Goal: Communication & Community: Answer question/provide support

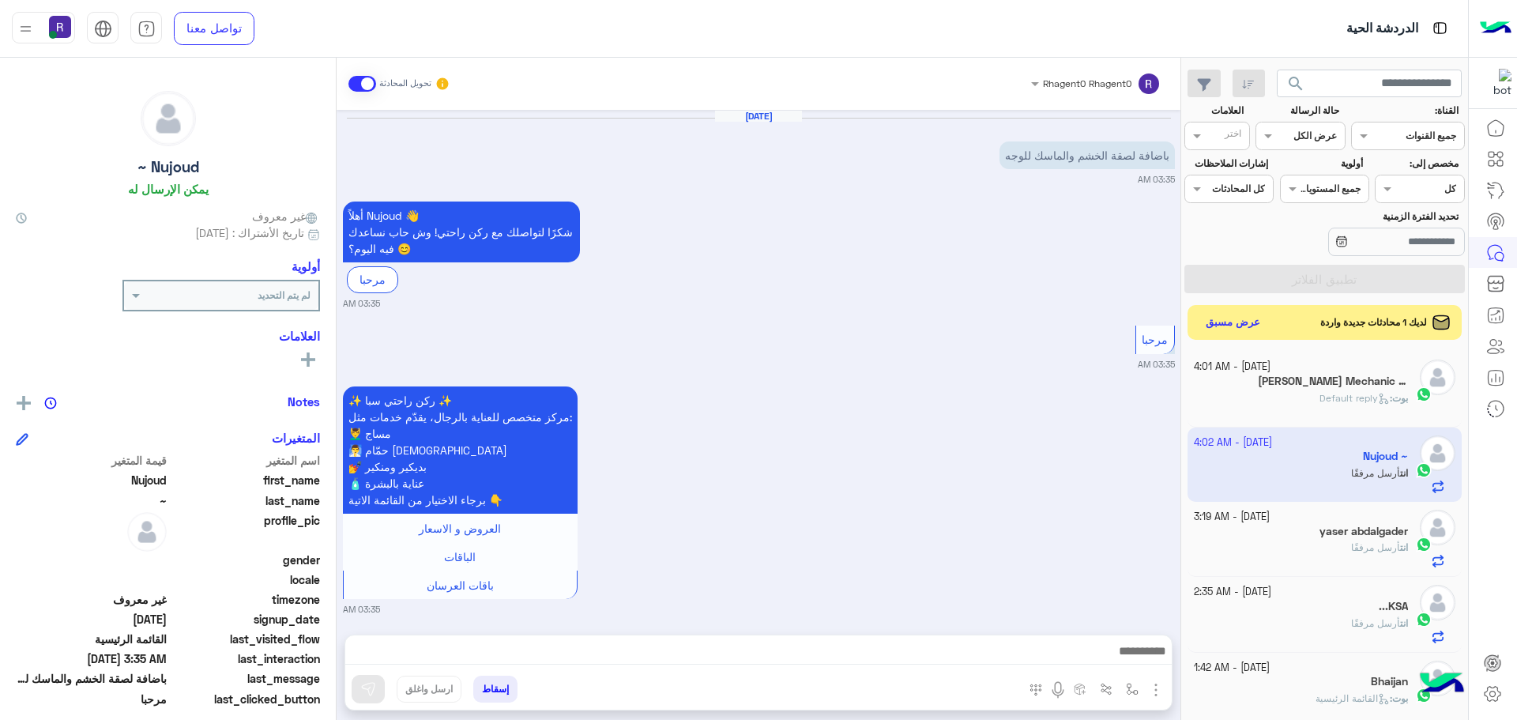
scroll to position [540, 0]
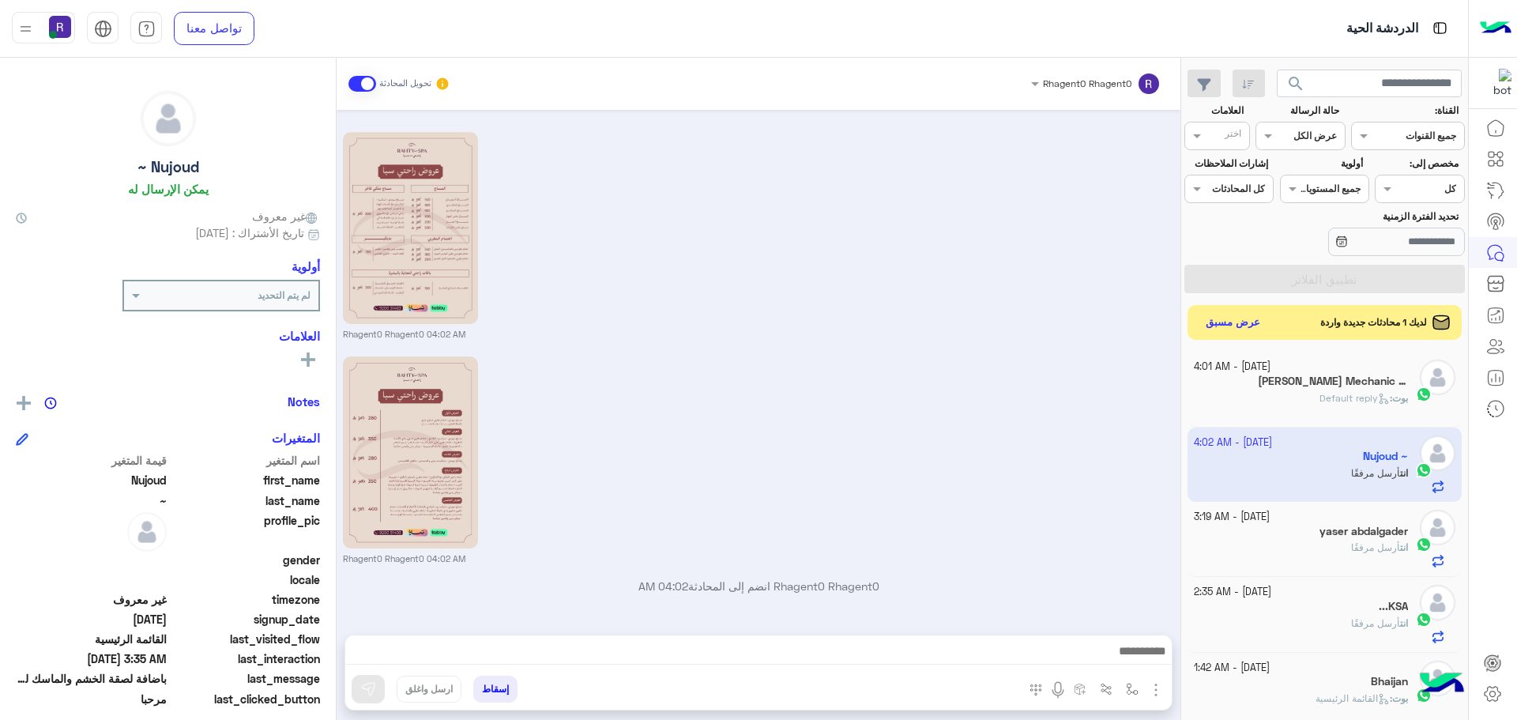
click at [1270, 367] on small "[DATE] - 4:01 AM" at bounding box center [1232, 366] width 77 height 15
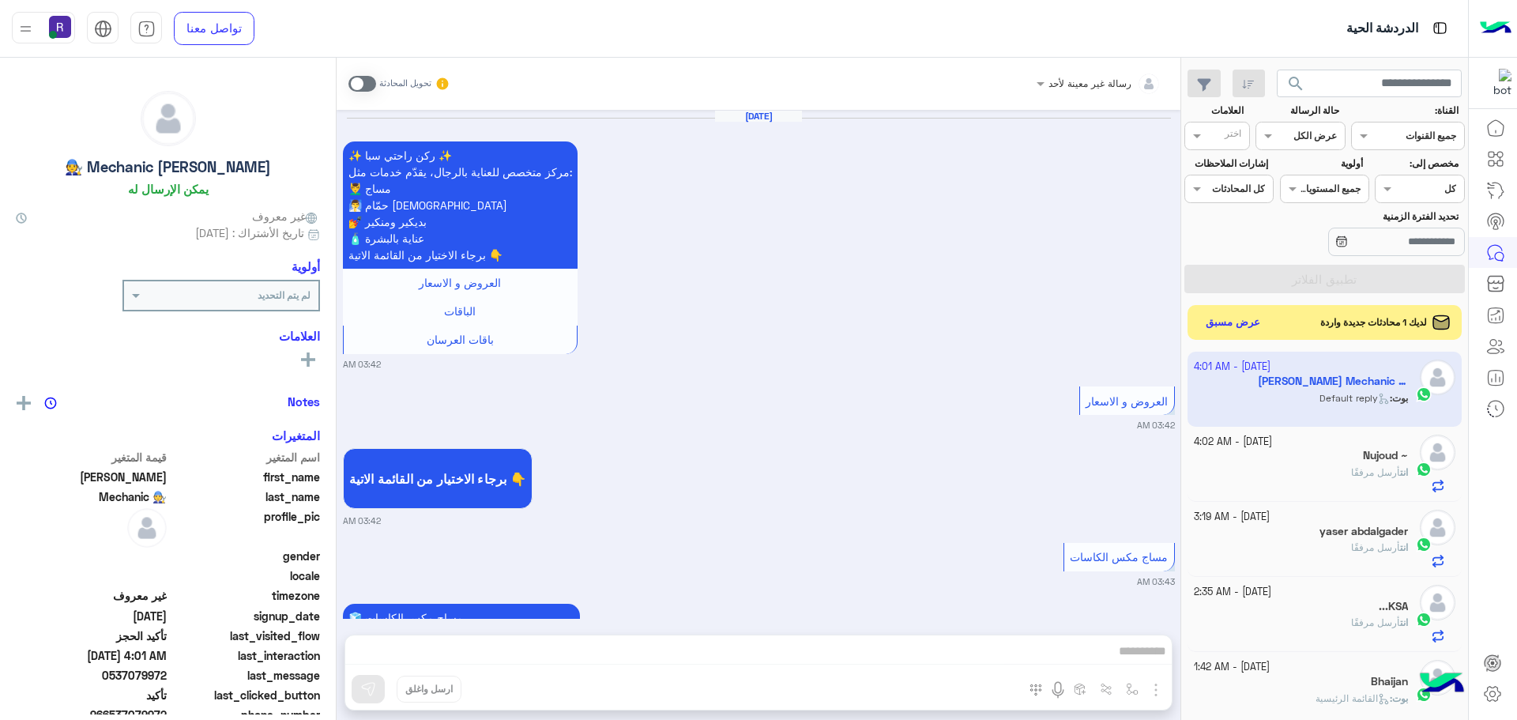
scroll to position [1346, 0]
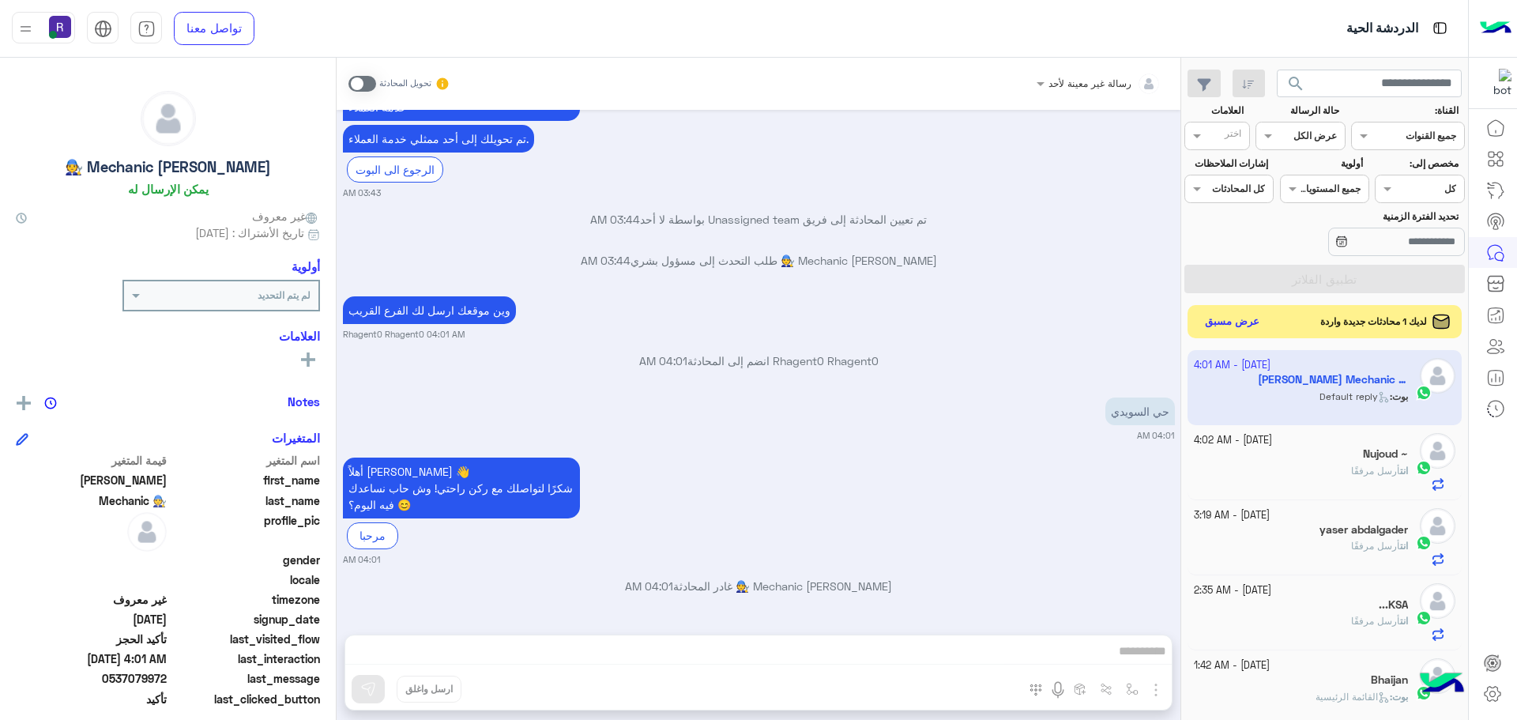
click at [1233, 329] on button "عرض مسبق" at bounding box center [1232, 321] width 66 height 21
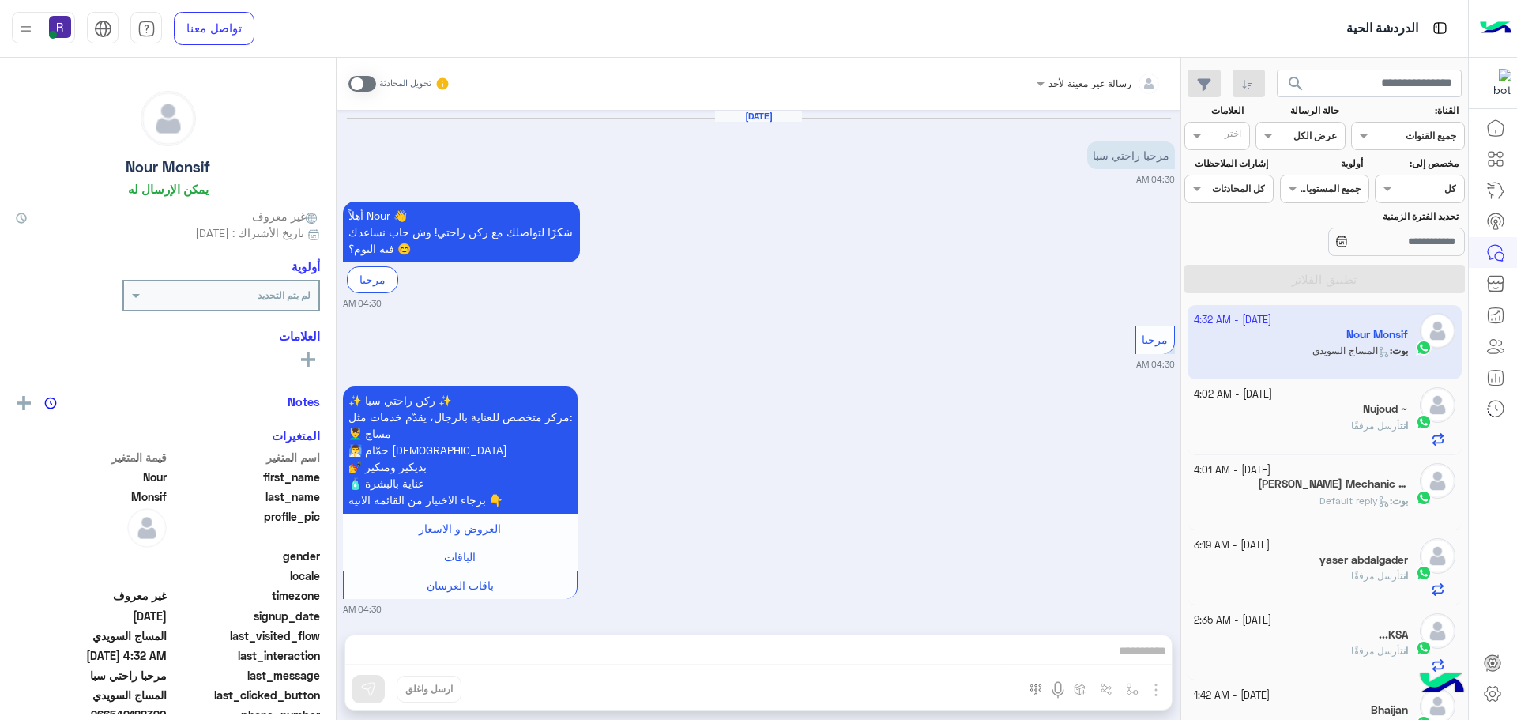
scroll to position [1170, 0]
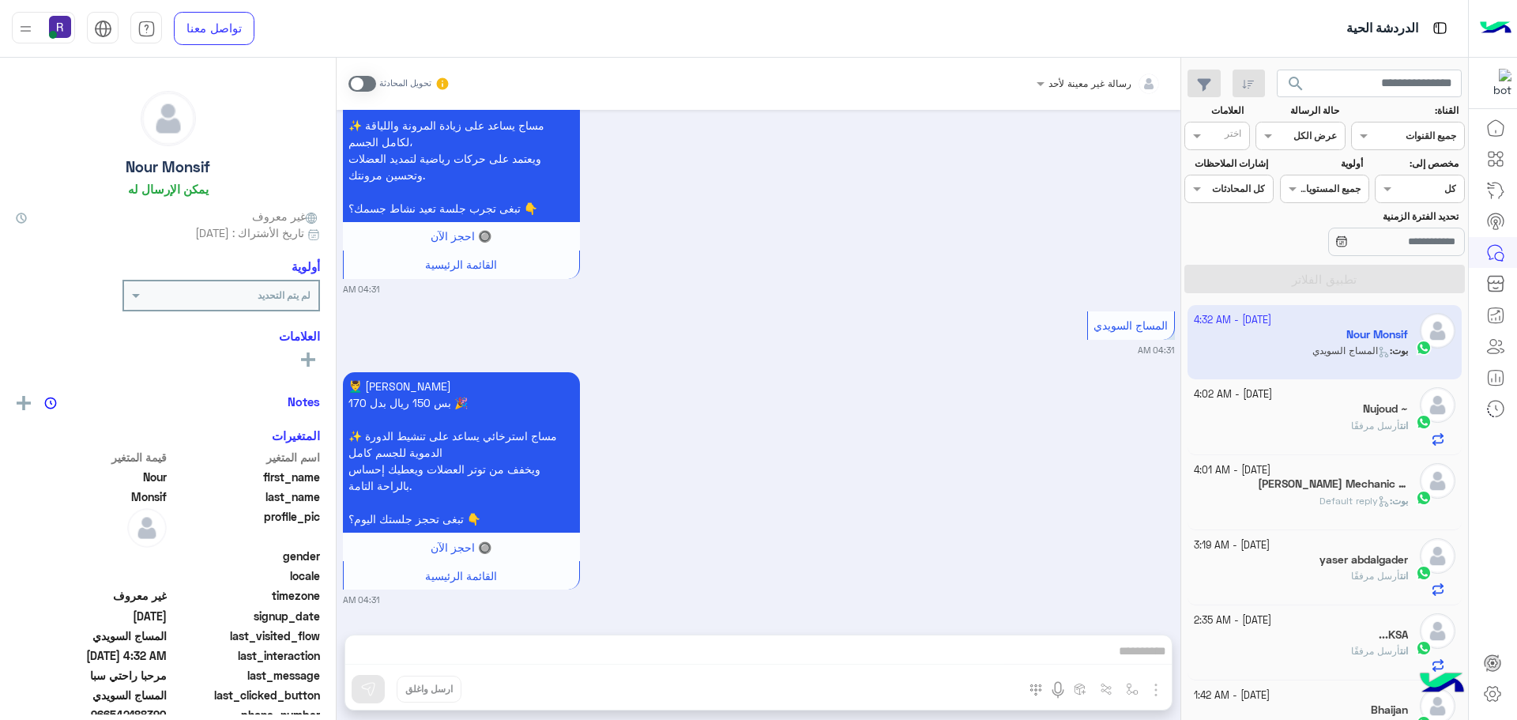
click at [1274, 438] on div "انت أرسل مرفقًا" at bounding box center [1301, 433] width 215 height 28
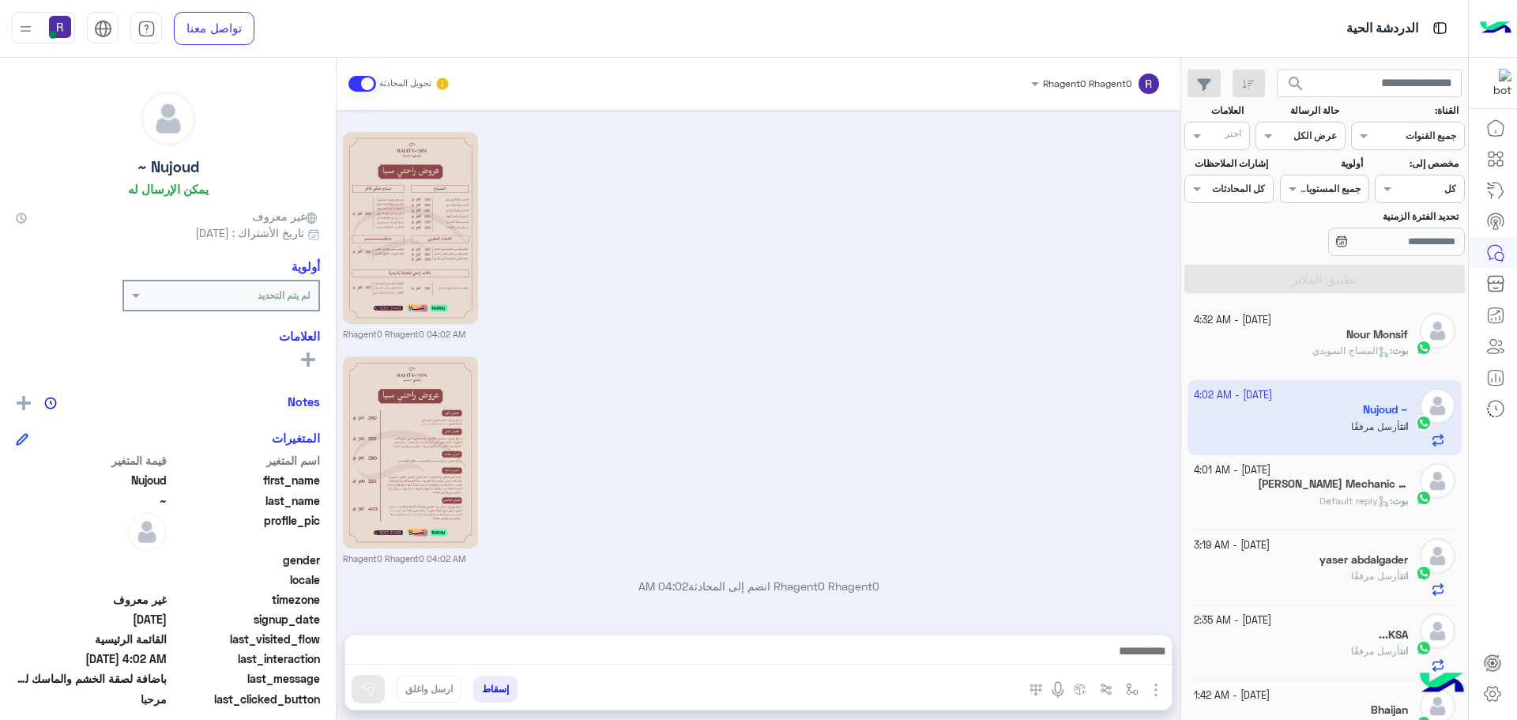
click at [1294, 337] on div "Nour Monsif" at bounding box center [1301, 336] width 215 height 17
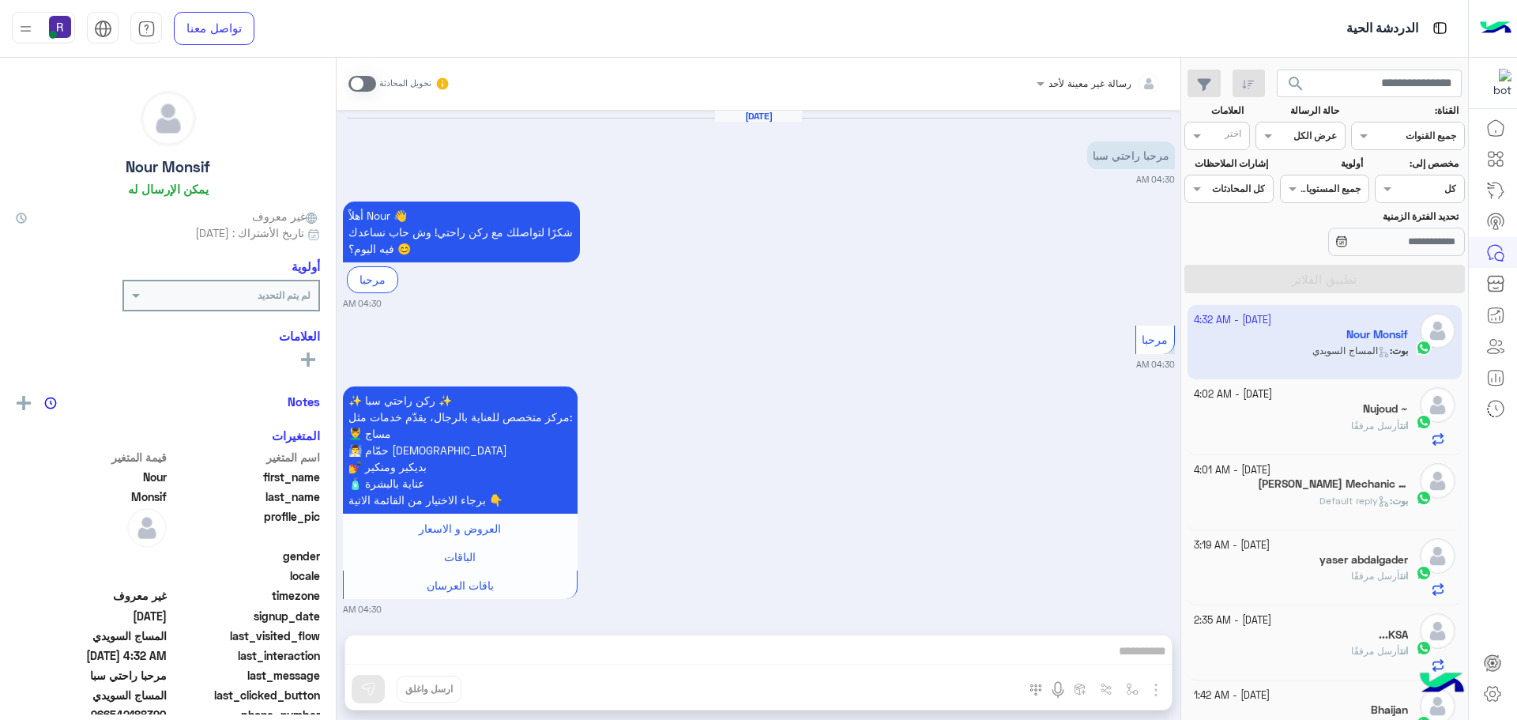
scroll to position [1170, 0]
